Goal: Find contact information: Find contact information

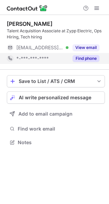
scroll to position [138, 109]
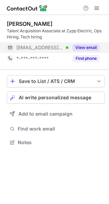
click at [86, 45] on button "View email" at bounding box center [85, 47] width 27 height 7
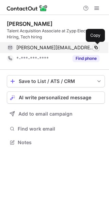
click at [94, 47] on span at bounding box center [95, 47] width 5 height 5
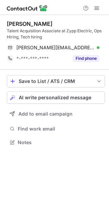
scroll to position [138, 109]
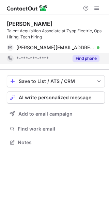
click at [81, 62] on div "Find phone" at bounding box center [83, 58] width 31 height 11
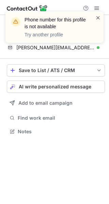
click at [99, 15] on span at bounding box center [97, 17] width 5 height 7
